Goal: Task Accomplishment & Management: Complete application form

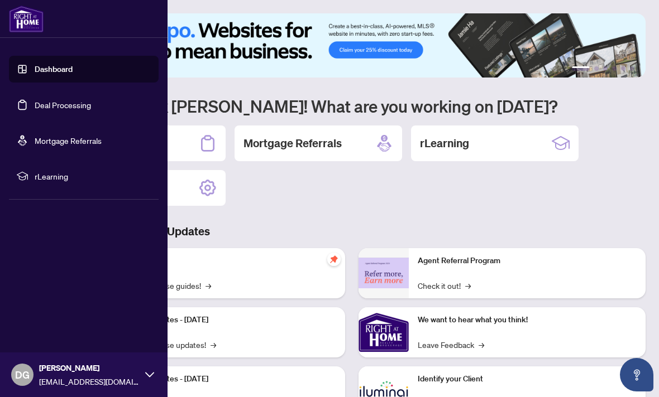
click at [66, 100] on link "Deal Processing" at bounding box center [63, 105] width 56 height 10
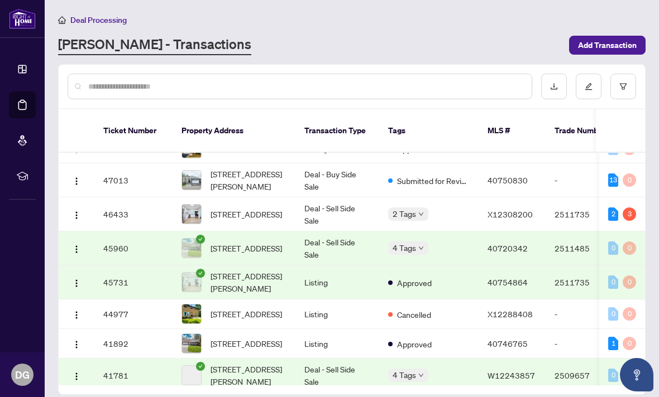
scroll to position [119, 0]
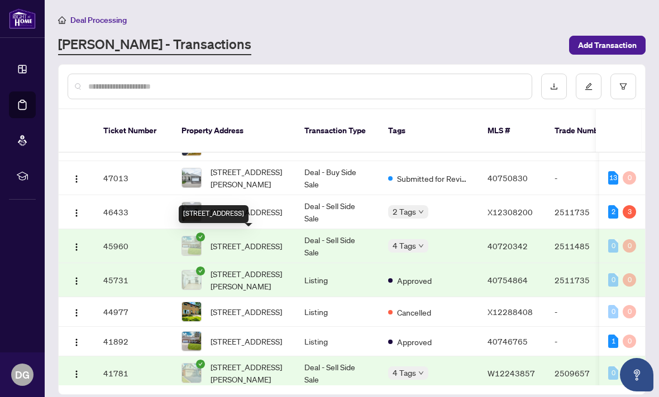
click at [247, 244] on span "[STREET_ADDRESS]" at bounding box center [245, 246] width 71 height 12
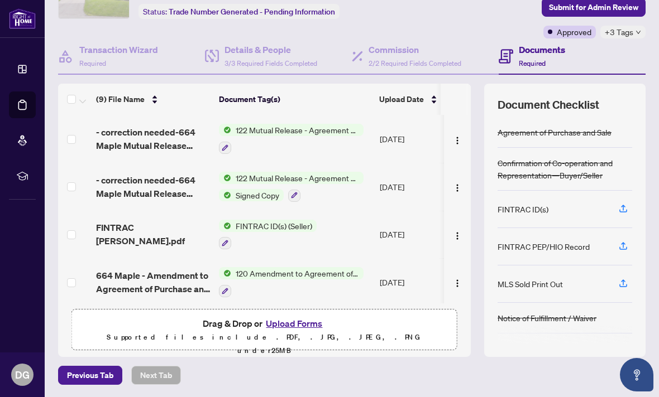
click at [292, 320] on button "Upload Forms" at bounding box center [293, 323] width 63 height 15
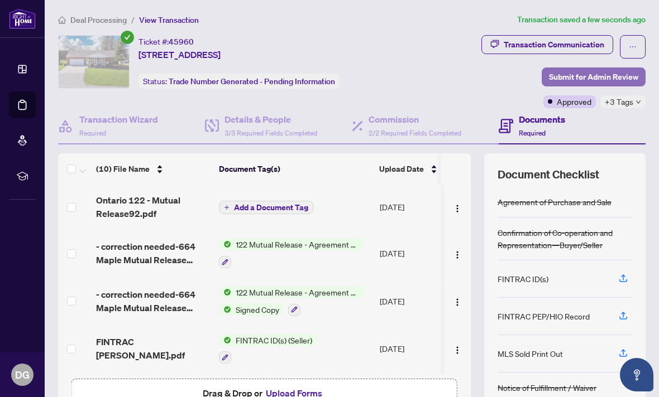
click at [597, 76] on span "Submit for Admin Review" at bounding box center [593, 77] width 89 height 18
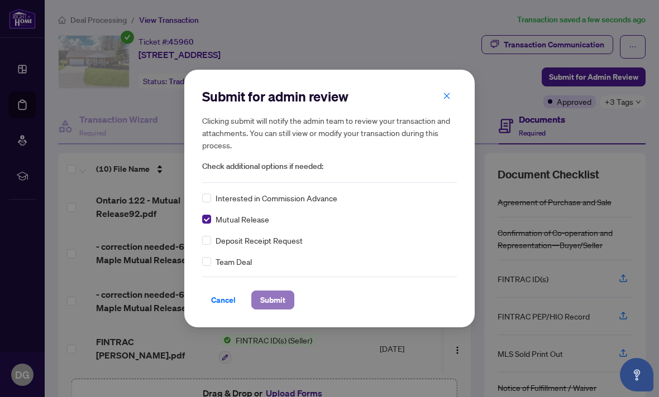
click at [269, 300] on span "Submit" at bounding box center [272, 300] width 25 height 18
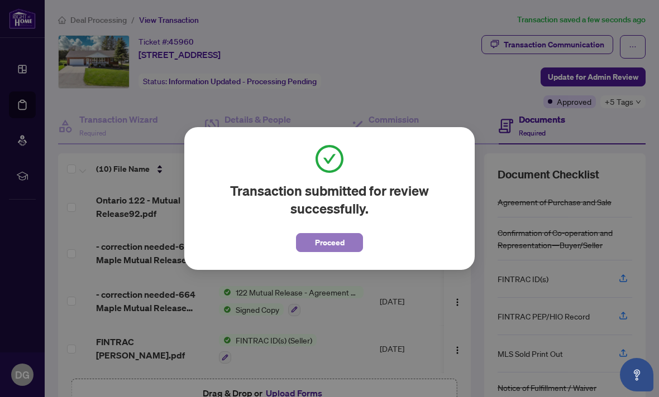
click at [336, 242] on span "Proceed" at bounding box center [330, 243] width 30 height 18
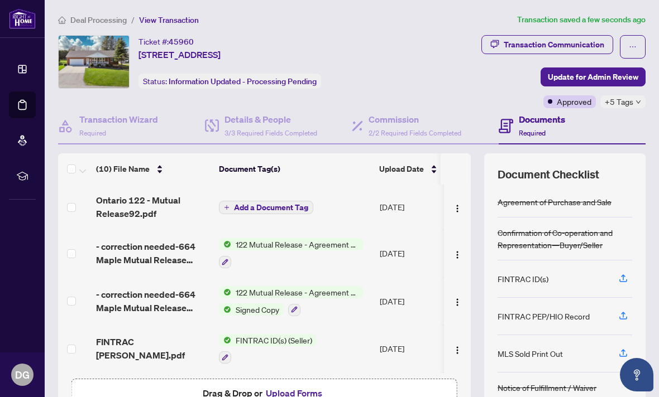
click at [274, 206] on span "Add a Document Tag" at bounding box center [271, 208] width 74 height 8
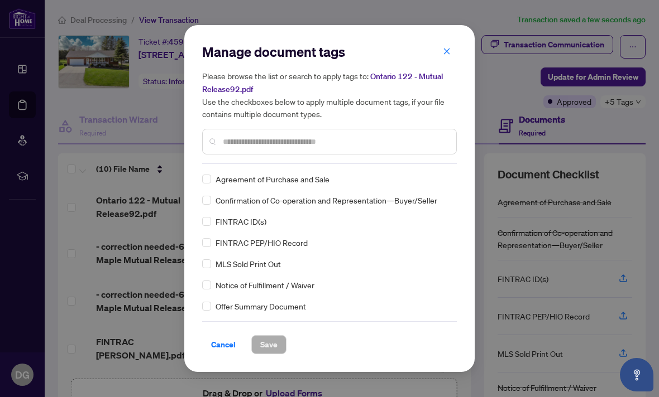
click at [299, 143] on input "text" at bounding box center [335, 142] width 224 height 12
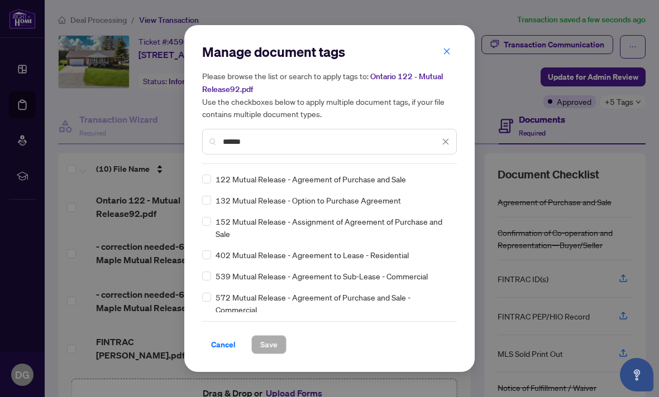
type input "******"
click at [268, 339] on span "Save" at bounding box center [268, 345] width 17 height 18
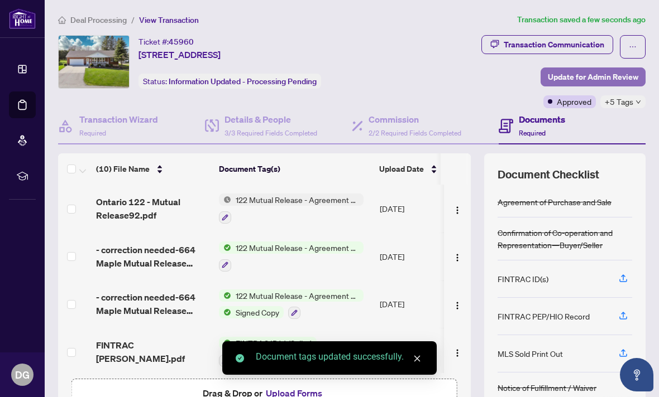
click at [601, 75] on span "Update for Admin Review" at bounding box center [593, 77] width 90 height 18
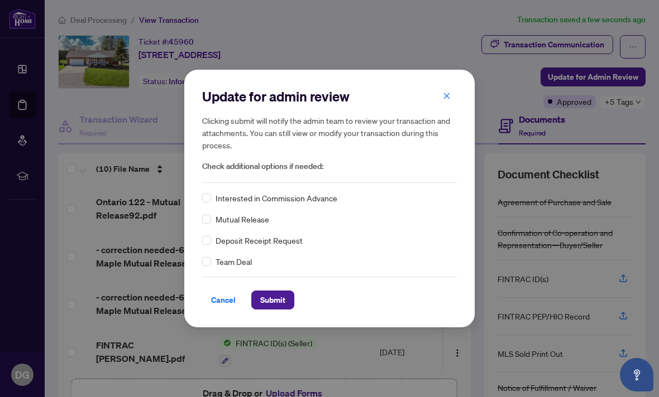
click at [254, 220] on span "Mutual Release" at bounding box center [242, 219] width 54 height 12
click at [269, 298] on span "Submit" at bounding box center [272, 300] width 25 height 18
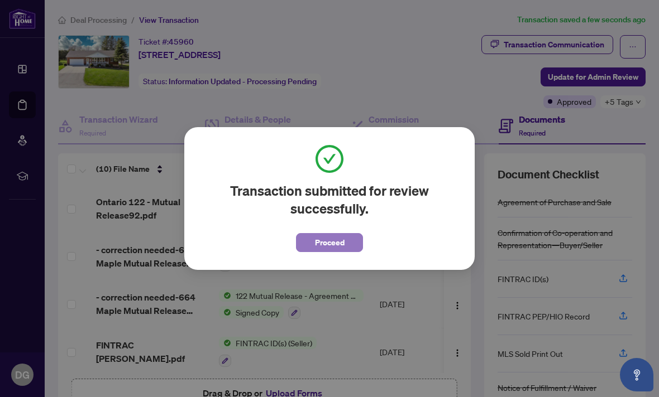
click at [332, 242] on span "Proceed" at bounding box center [330, 243] width 30 height 18
